Goal: Check status

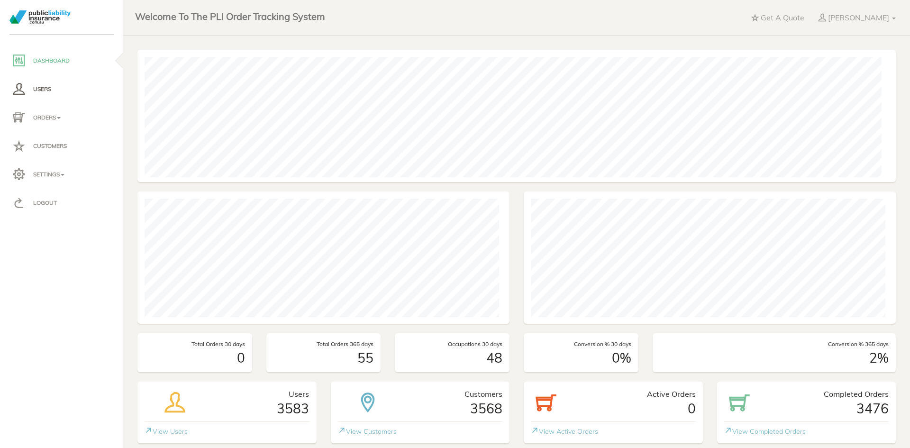
scroll to position [132, 751]
click at [39, 89] on p "Users" at bounding box center [62, 89] width 100 height 14
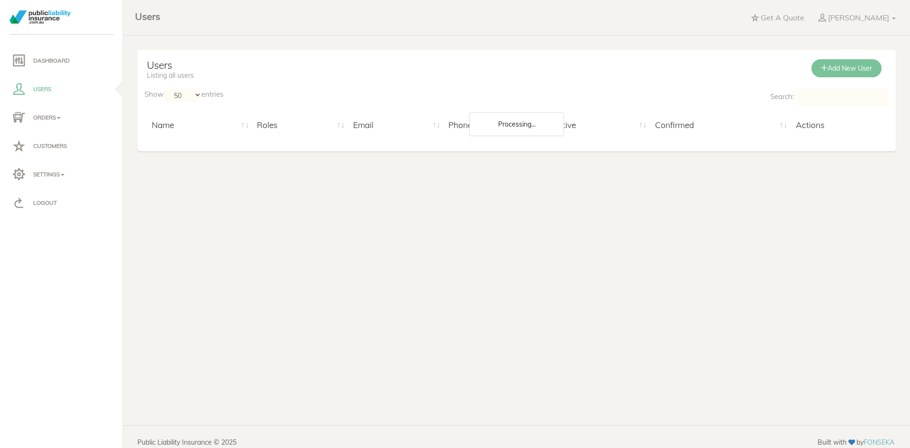
select select "50"
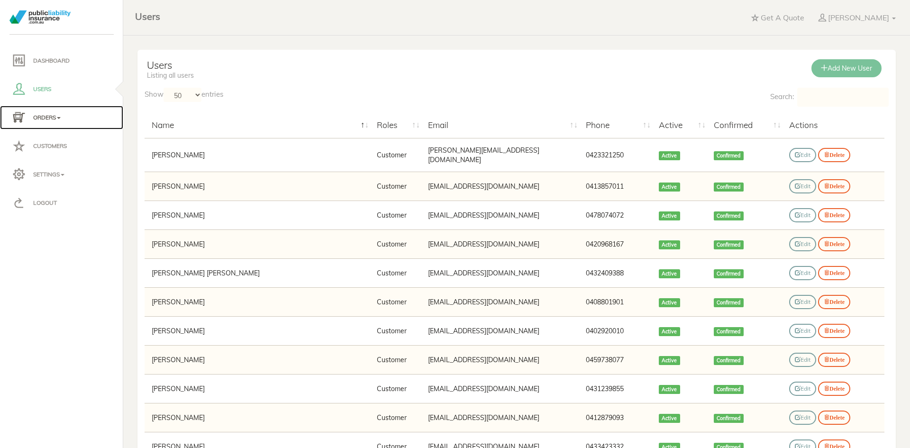
click at [33, 121] on p "Orders" at bounding box center [62, 117] width 100 height 14
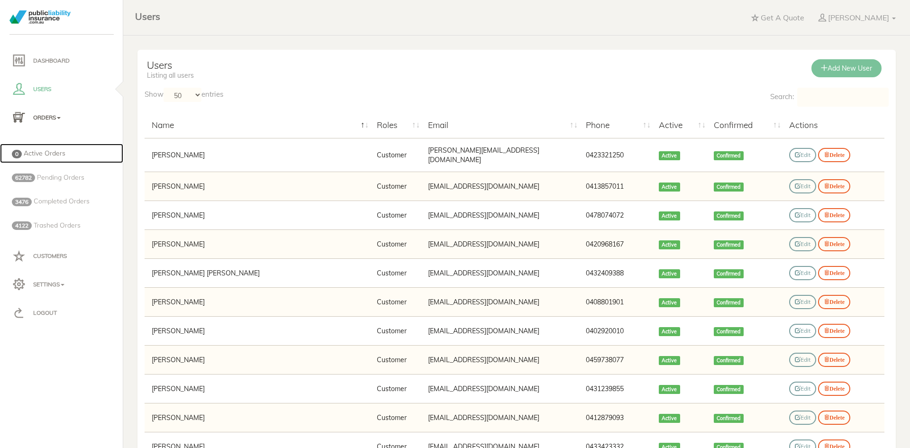
click at [36, 156] on span "Active Orders" at bounding box center [45, 153] width 42 height 9
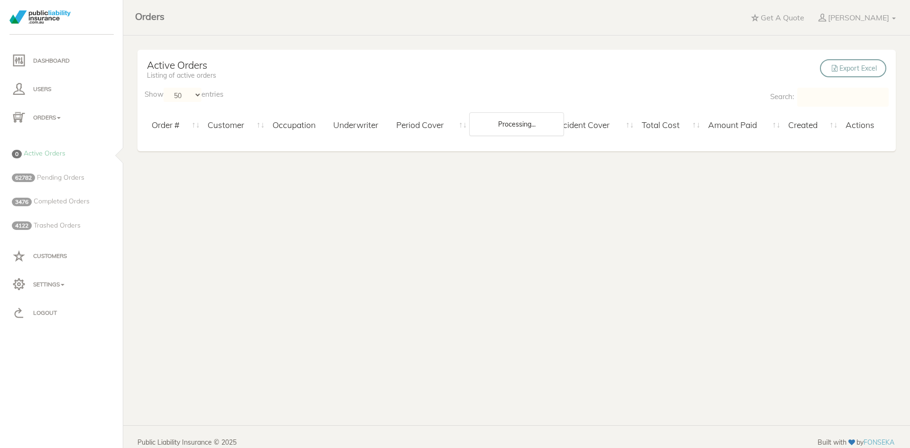
select select "50"
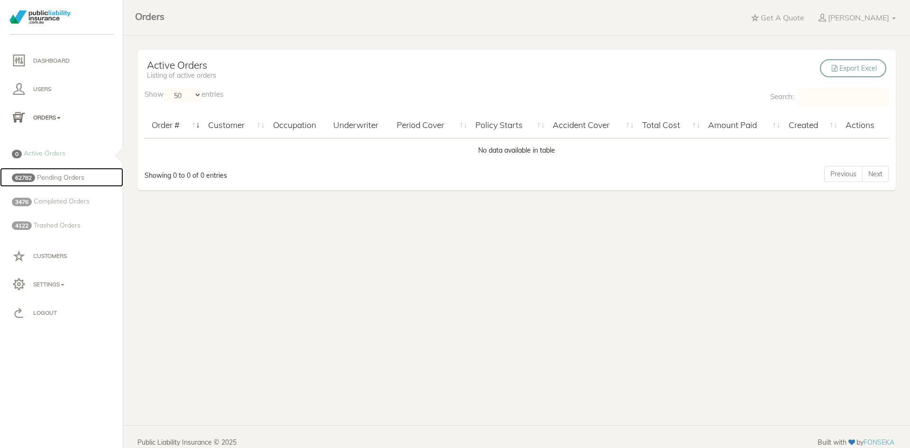
click at [33, 176] on span "62782" at bounding box center [23, 178] width 23 height 9
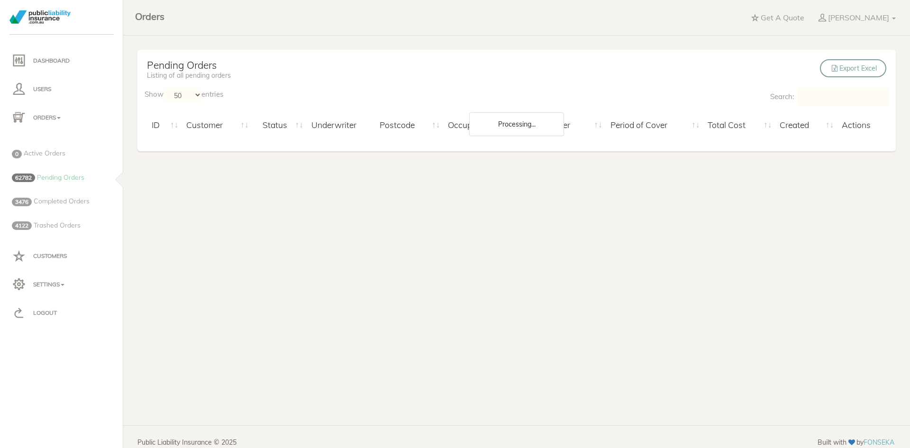
select select "50"
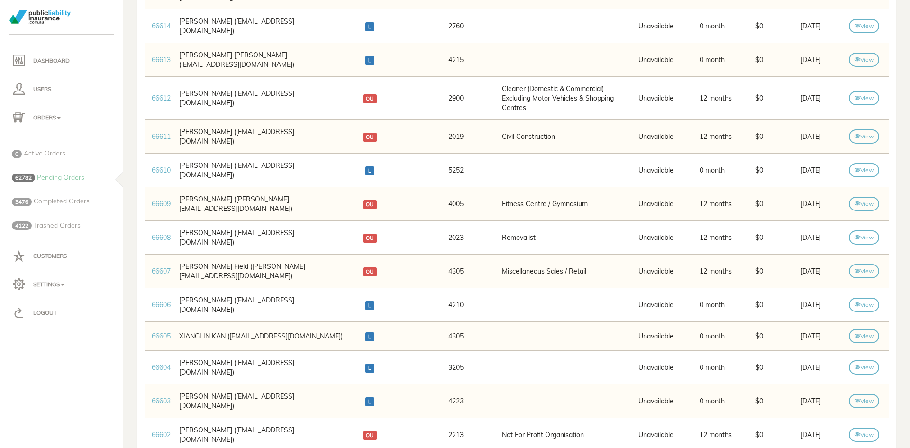
scroll to position [901, 0]
